Goal: Task Accomplishment & Management: Use online tool/utility

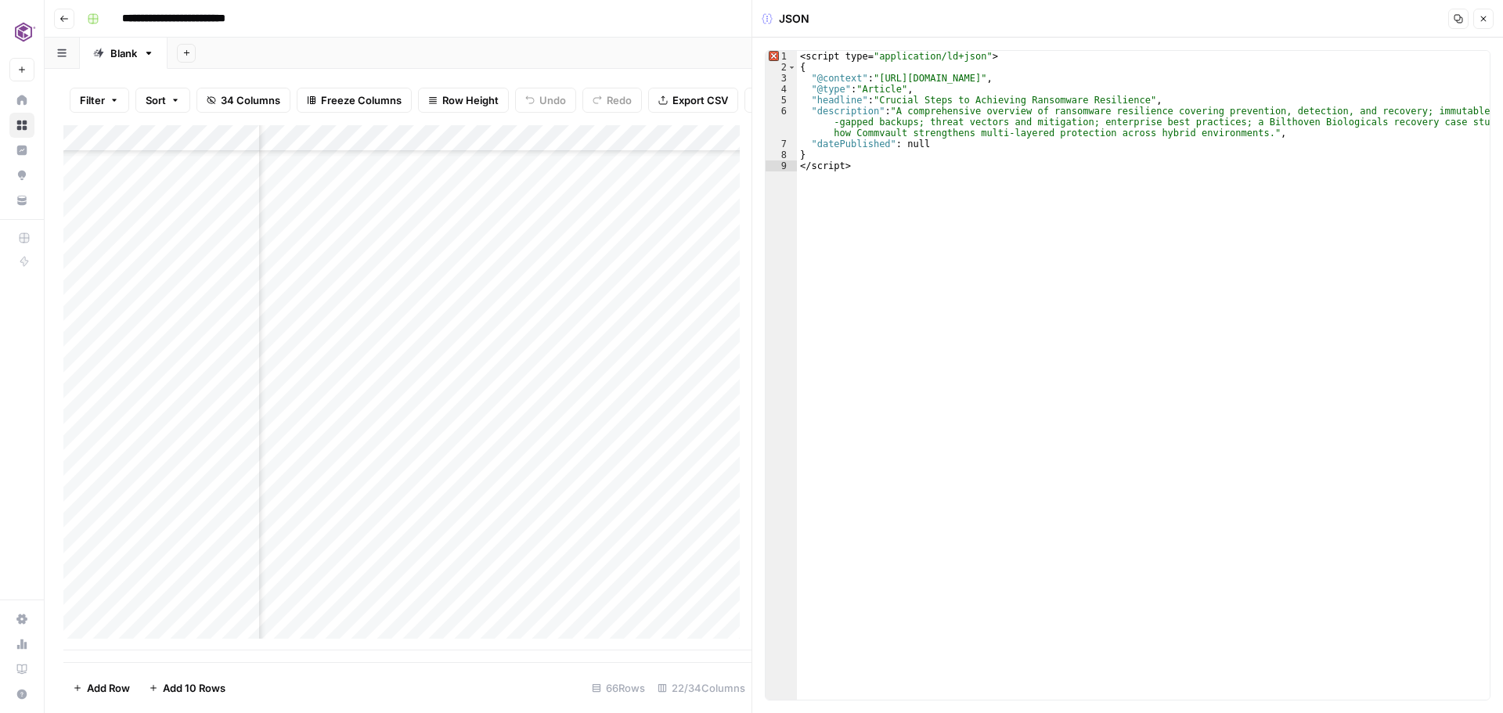
click at [1478, 16] on button "Close" at bounding box center [1483, 19] width 20 height 20
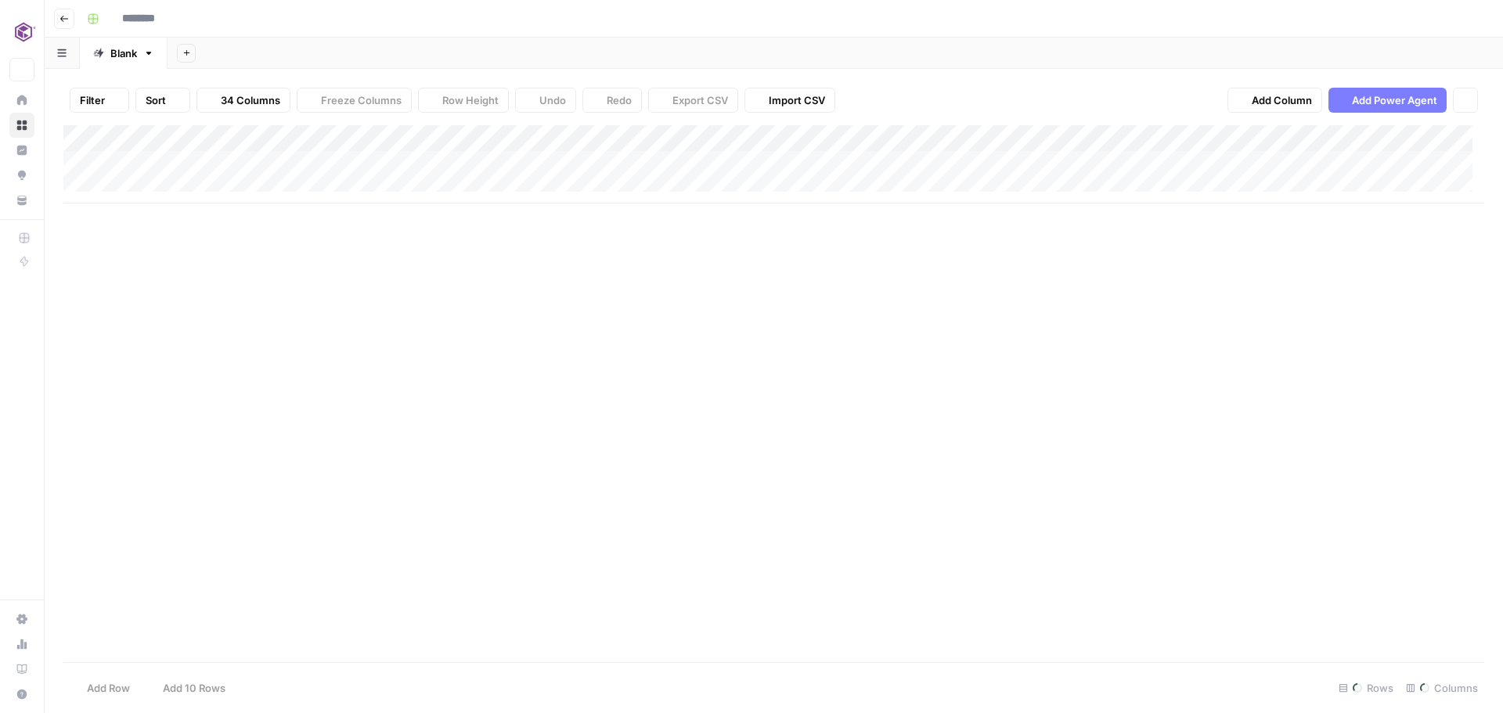
type input "**********"
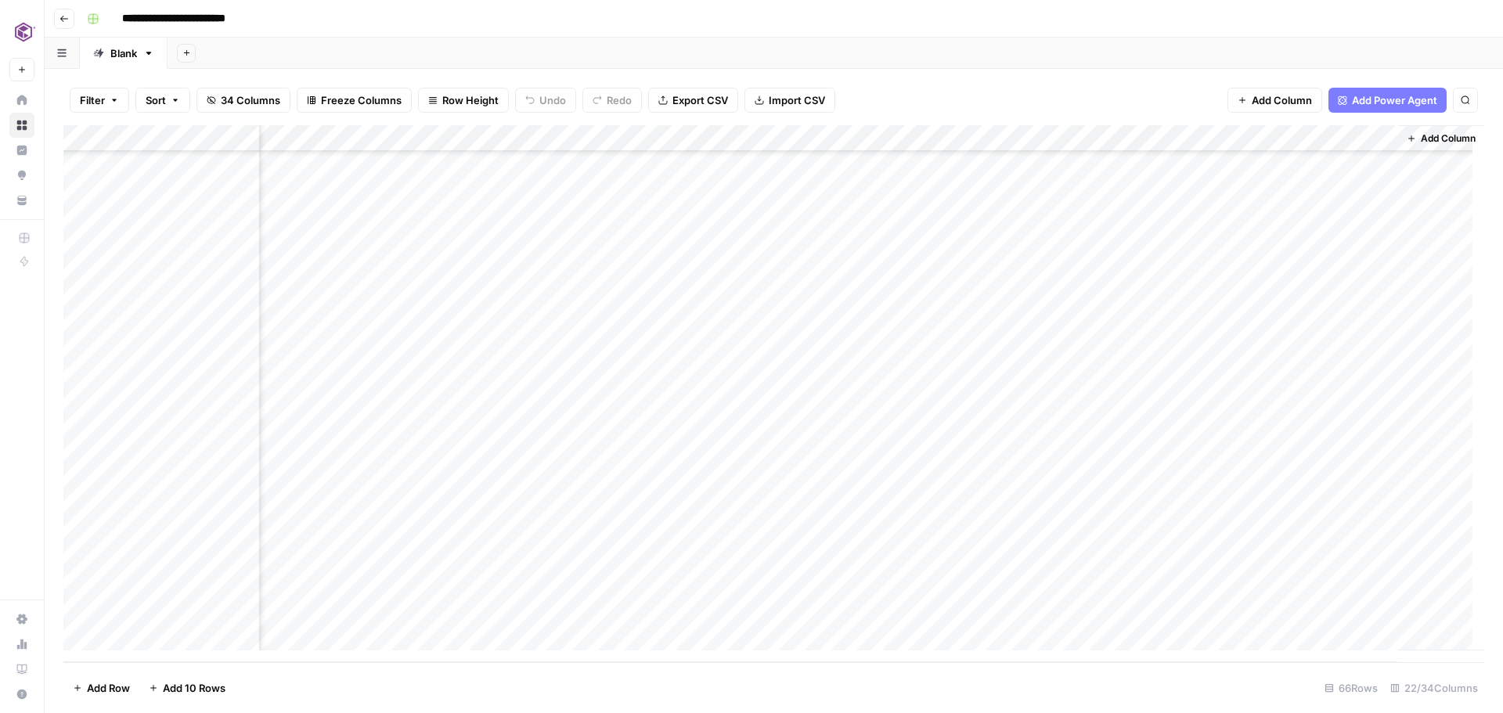
scroll to position [1283, 2335]
click at [1163, 341] on div "Add Column" at bounding box center [773, 393] width 1421 height 537
click at [1369, 345] on div "Add Column" at bounding box center [773, 393] width 1421 height 537
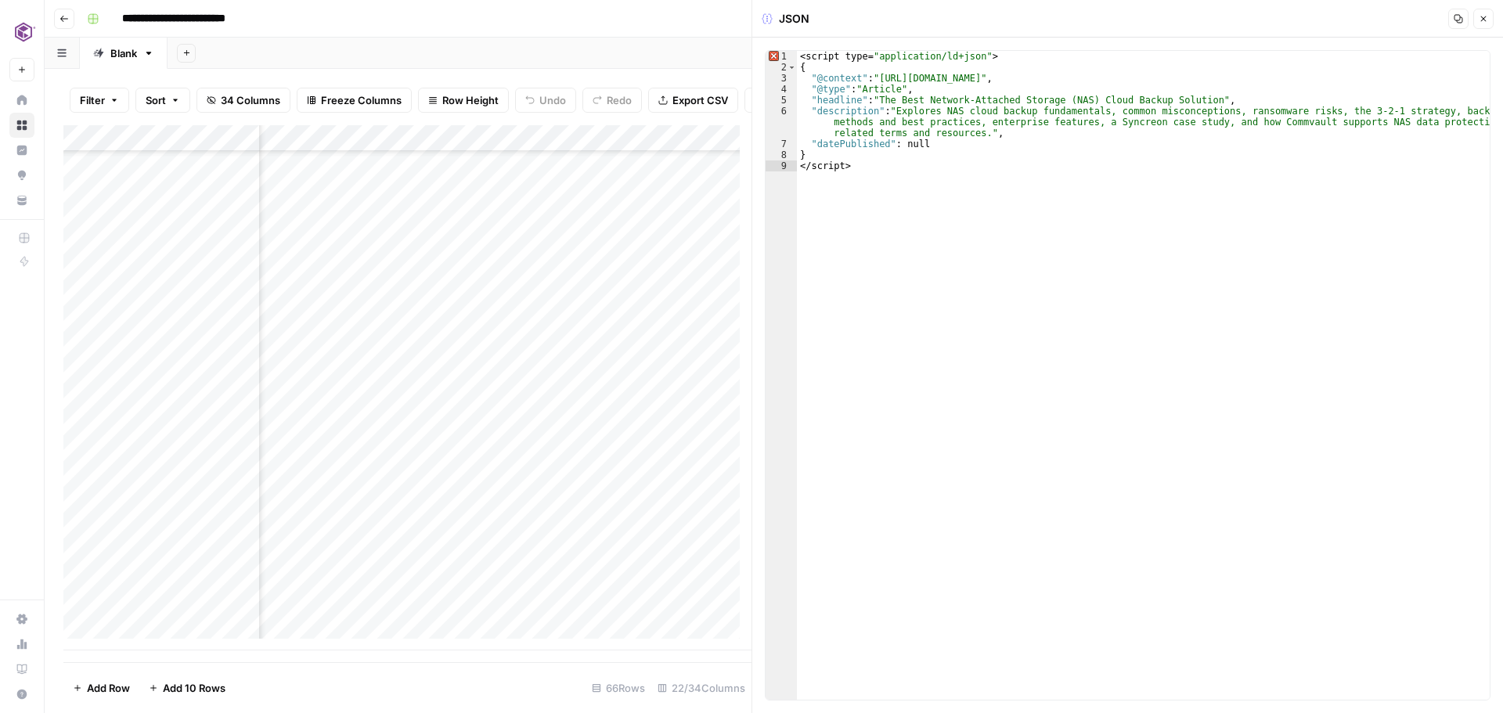
click at [1458, 20] on icon "button" at bounding box center [1457, 18] width 9 height 9
